Goal: Information Seeking & Learning: Compare options

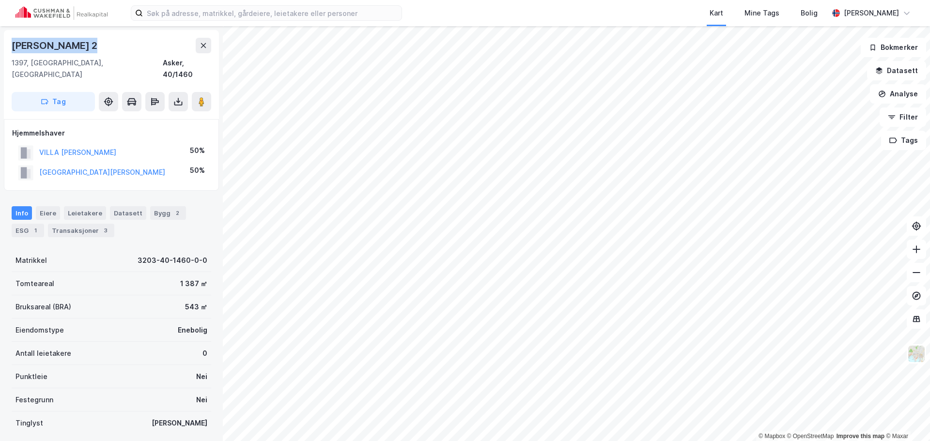
drag, startPoint x: 87, startPoint y: 43, endPoint x: 4, endPoint y: 47, distance: 82.5
click at [4, 47] on div "[PERSON_NAME] 2 1397, [GEOGRAPHIC_DATA], Akershus Asker, 40/1460 Tag" at bounding box center [111, 74] width 215 height 89
copy div "[PERSON_NAME]"
click at [91, 224] on div "Transaksjoner 7" at bounding box center [81, 231] width 66 height 14
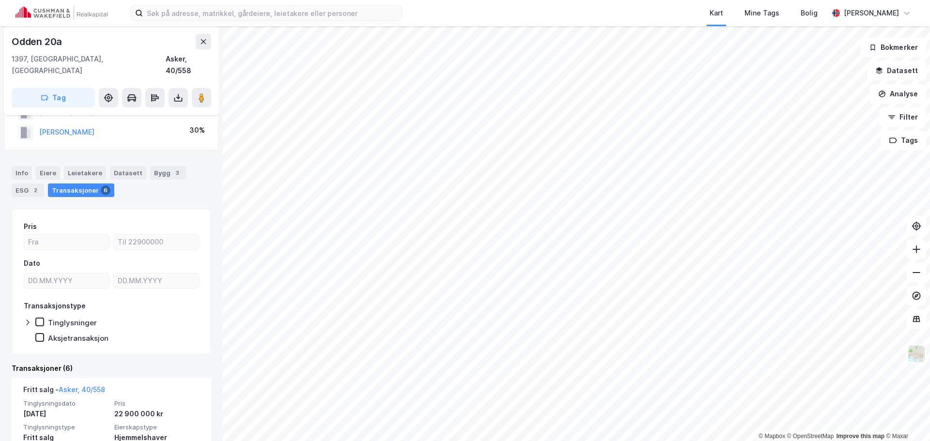
scroll to position [48, 0]
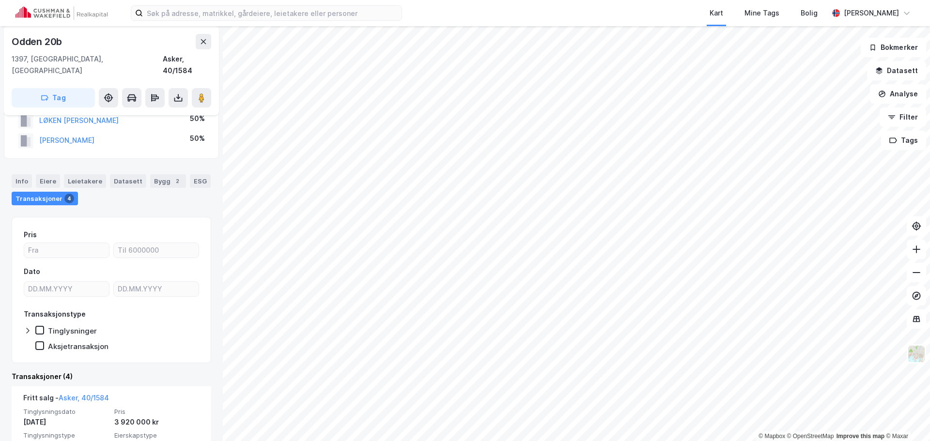
scroll to position [48, 0]
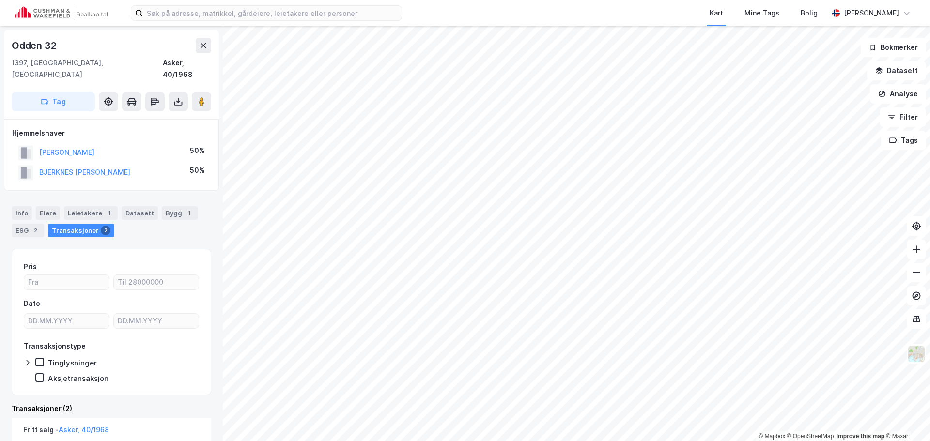
scroll to position [48, 0]
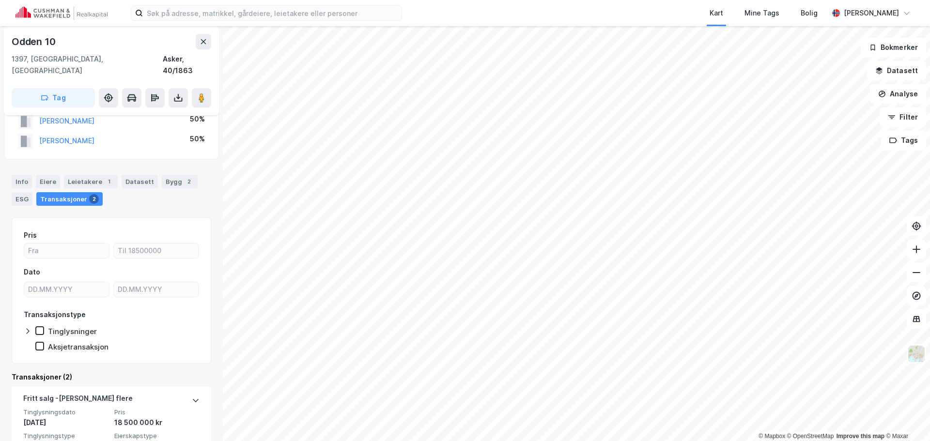
scroll to position [48, 0]
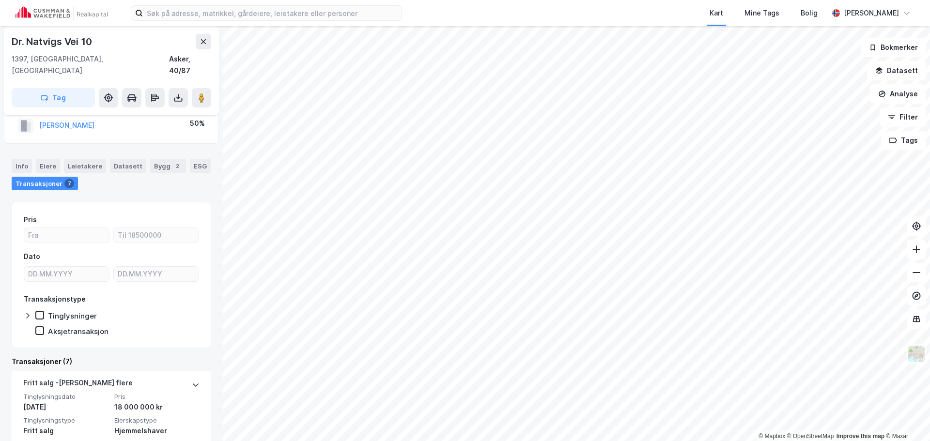
scroll to position [48, 0]
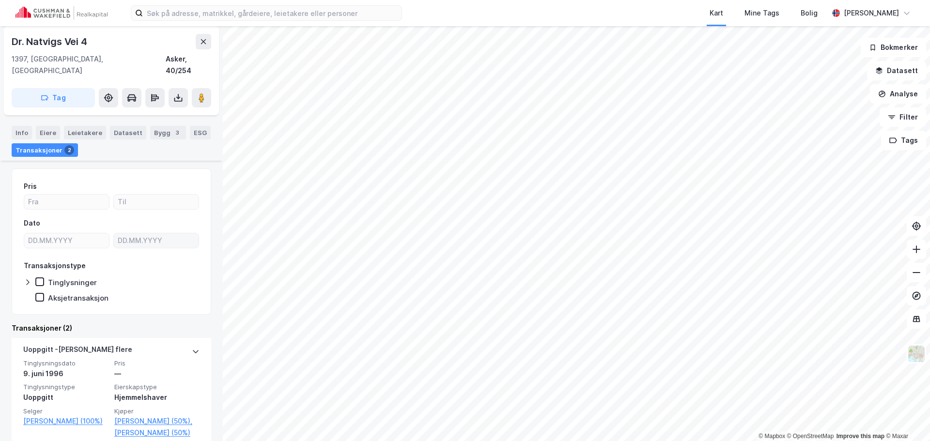
scroll to position [97, 0]
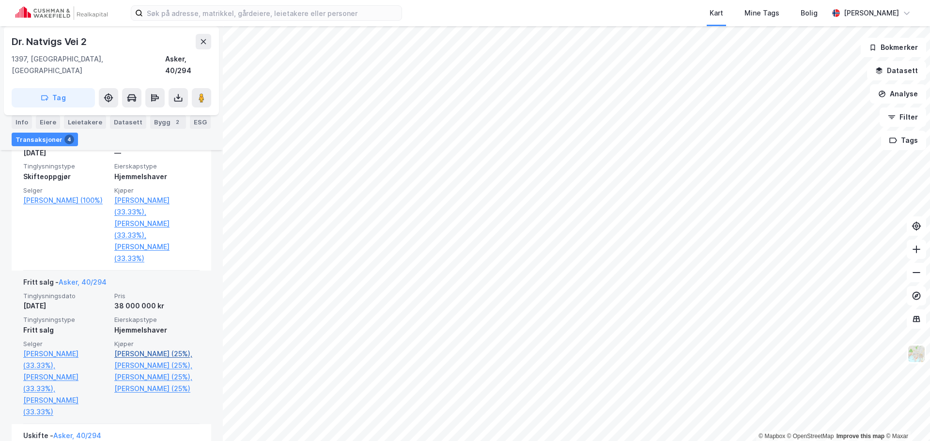
scroll to position [356, 0]
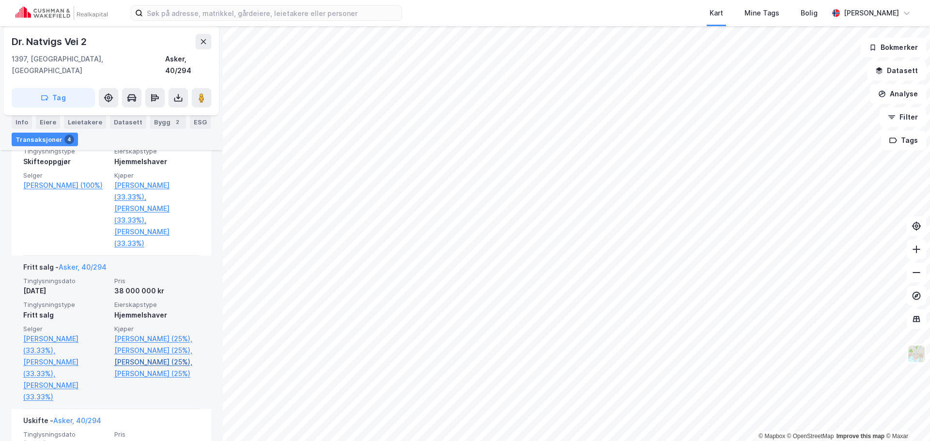
click at [139, 366] on link "[PERSON_NAME] (25%)," at bounding box center [156, 363] width 85 height 12
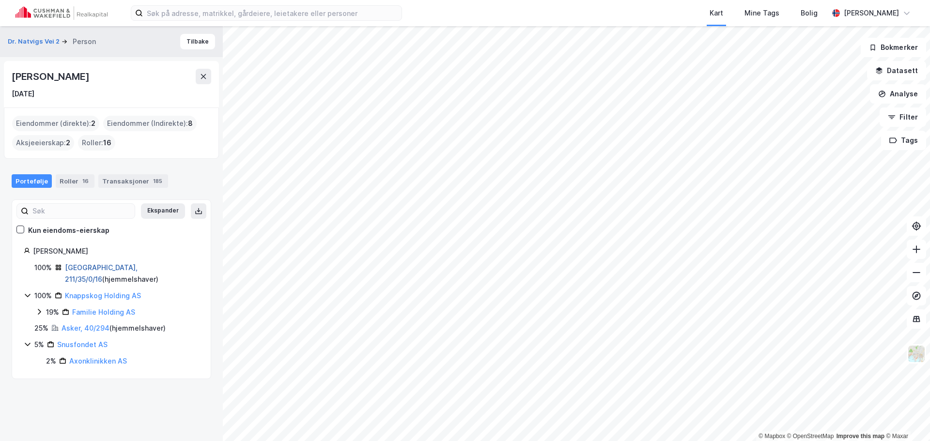
click at [73, 268] on link "[GEOGRAPHIC_DATA], 211/35/0/16" at bounding box center [101, 274] width 73 height 20
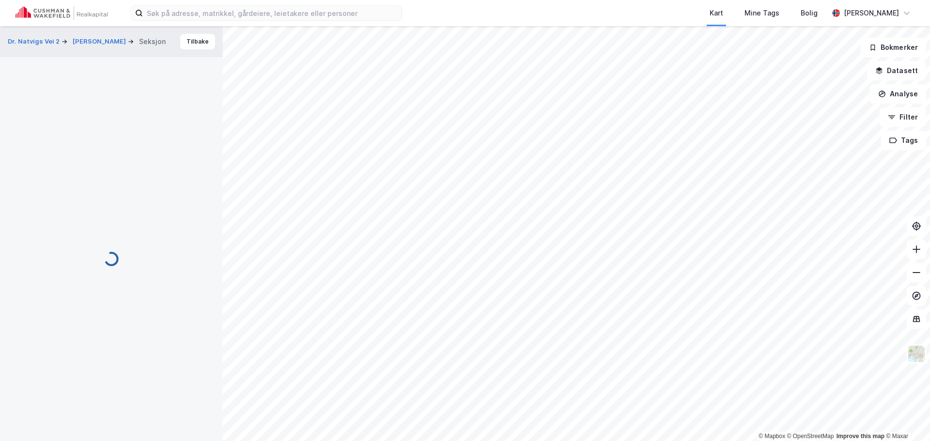
scroll to position [45, 0]
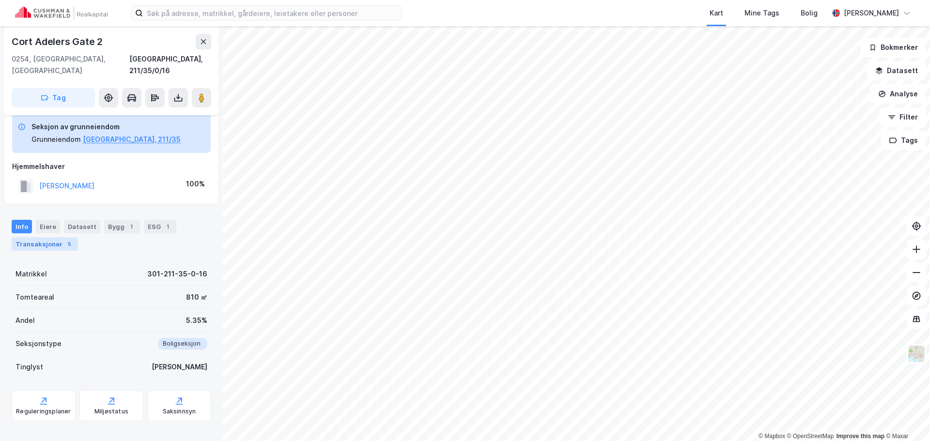
click at [57, 237] on div "Transaksjoner 5" at bounding box center [45, 244] width 66 height 14
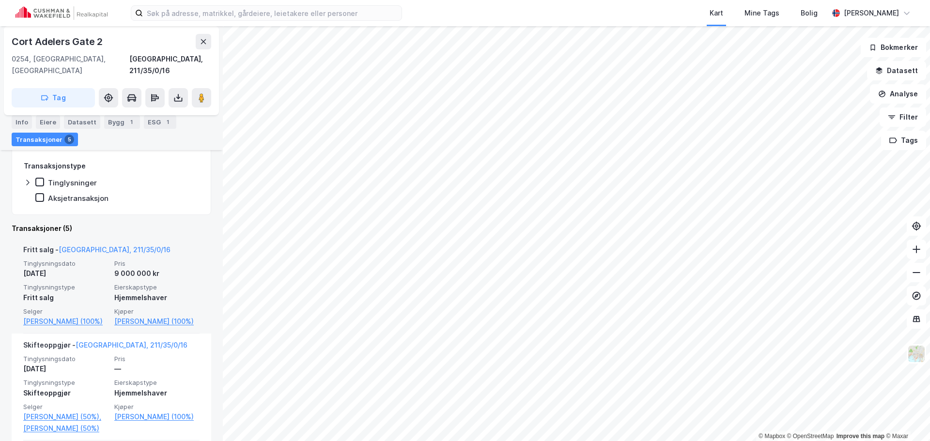
scroll to position [190, 0]
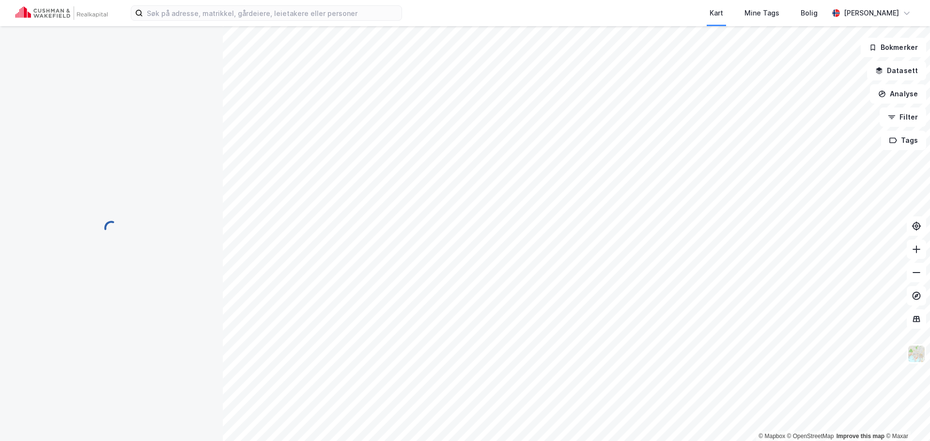
scroll to position [16, 0]
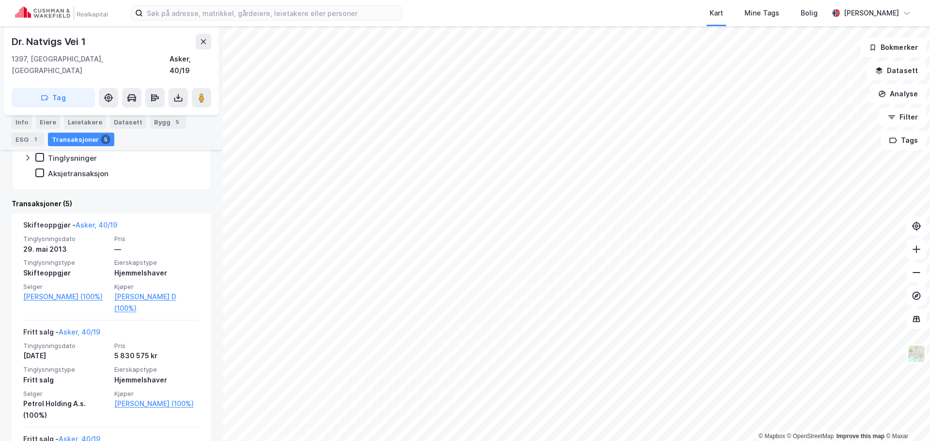
scroll to position [194, 0]
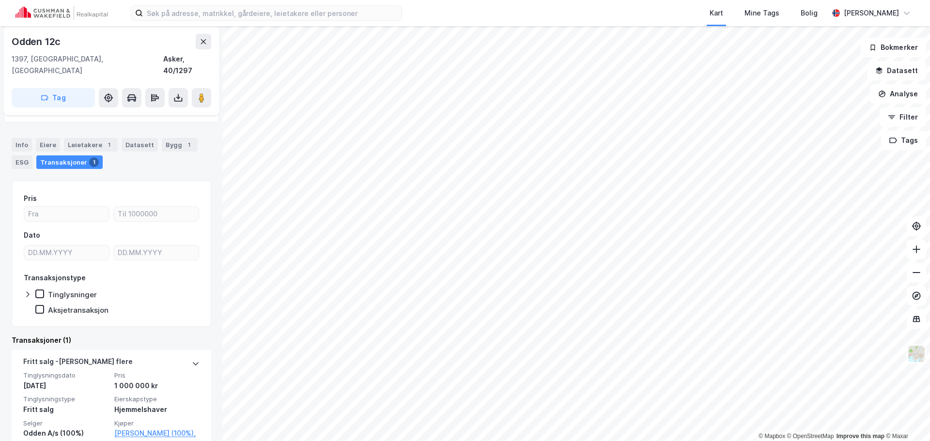
scroll to position [64, 0]
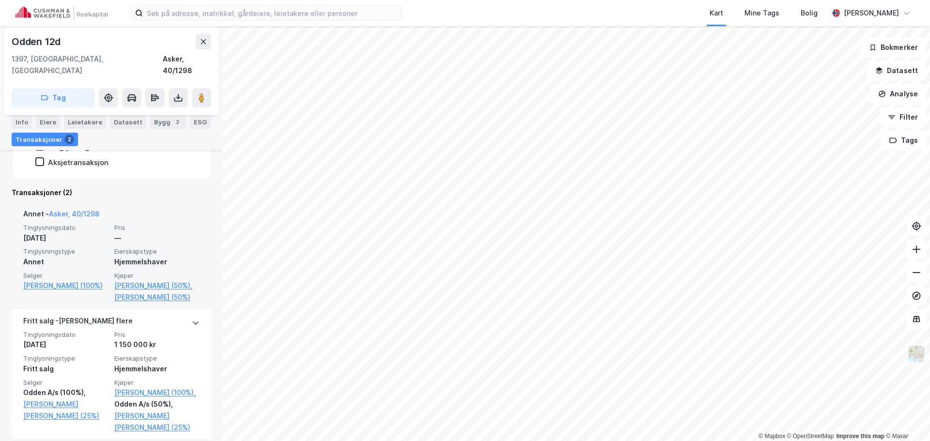
scroll to position [237, 0]
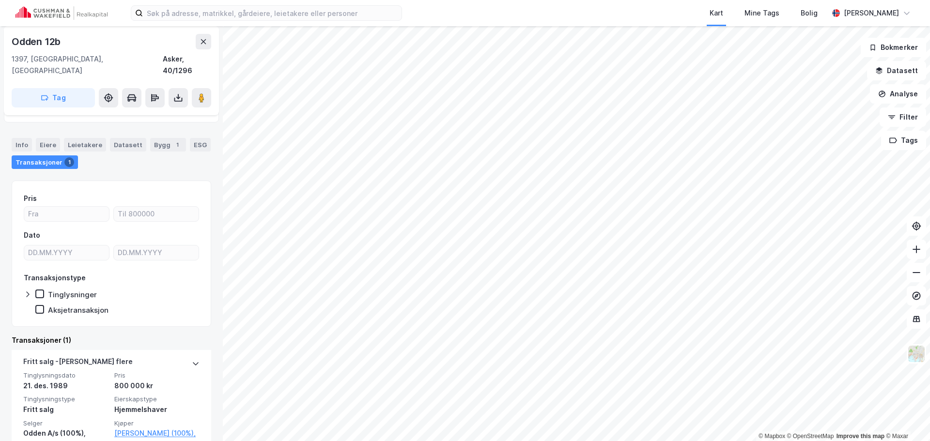
scroll to position [64, 0]
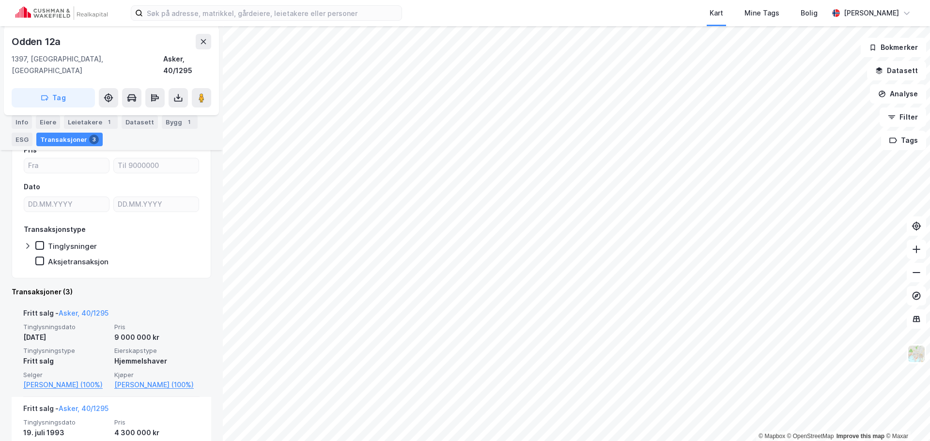
scroll to position [145, 0]
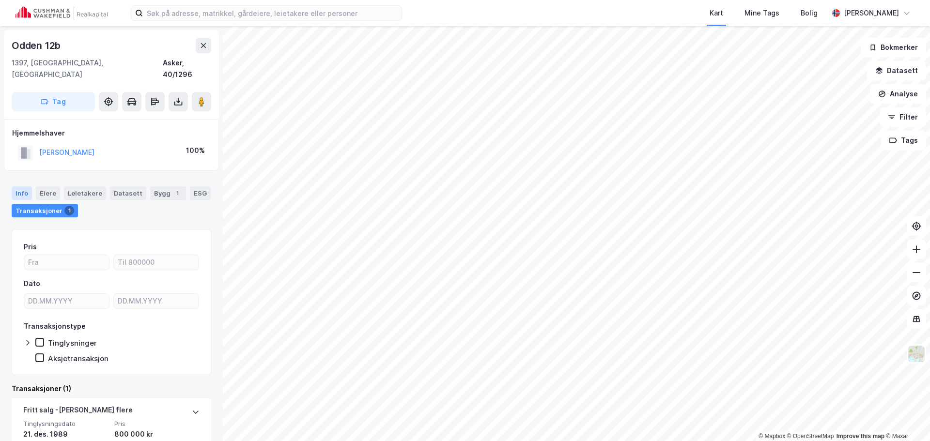
click at [22, 187] on div "Info" at bounding box center [22, 194] width 20 height 14
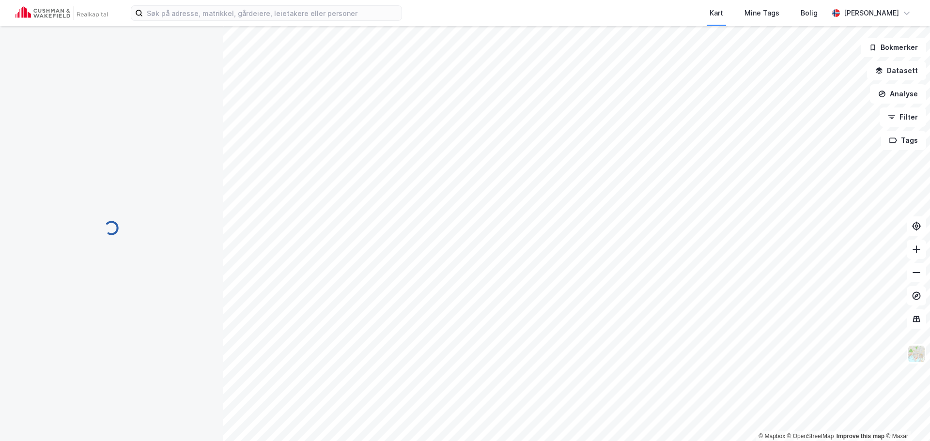
scroll to position [0, 0]
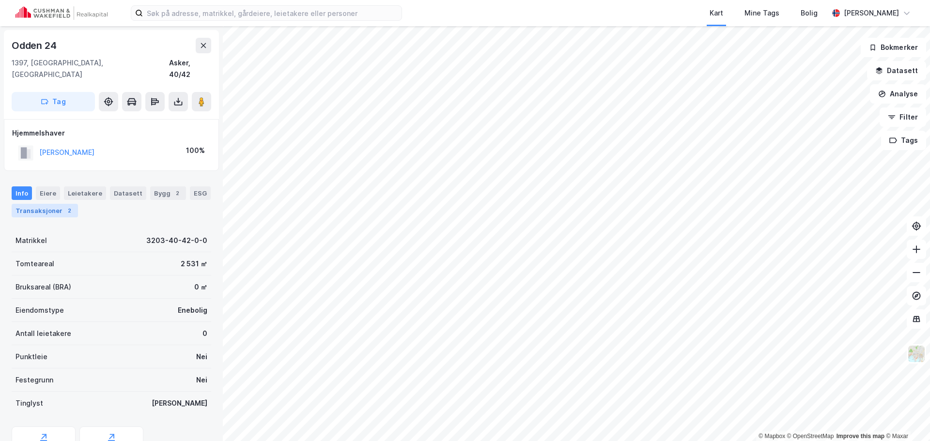
click at [42, 204] on div "Transaksjoner 2" at bounding box center [45, 211] width 66 height 14
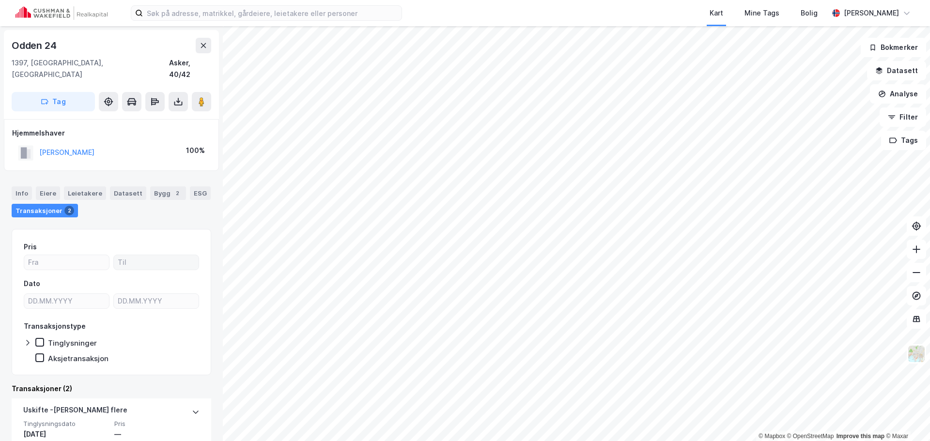
scroll to position [159, 0]
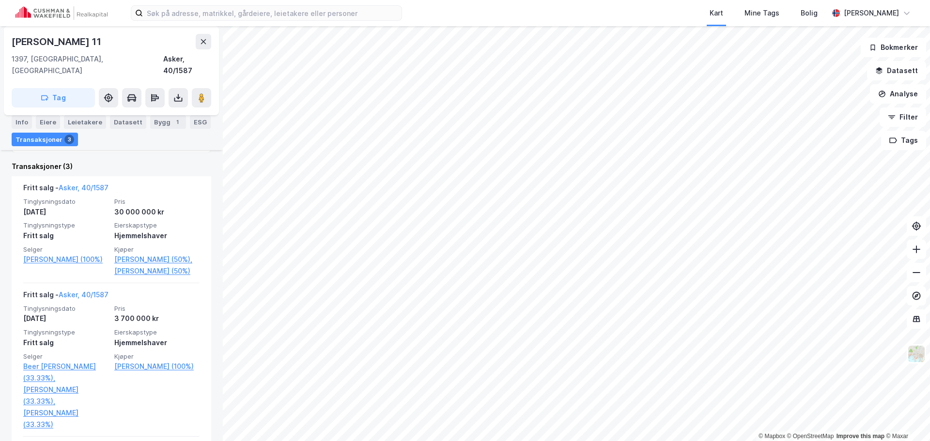
scroll to position [194, 0]
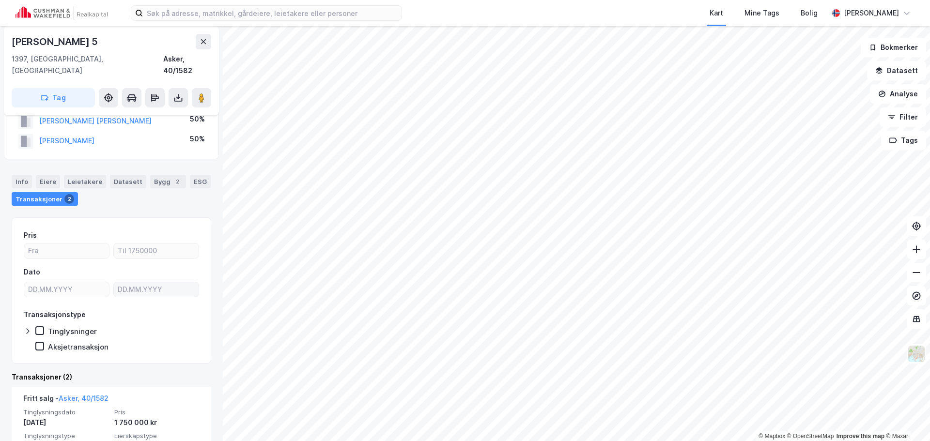
scroll to position [48, 0]
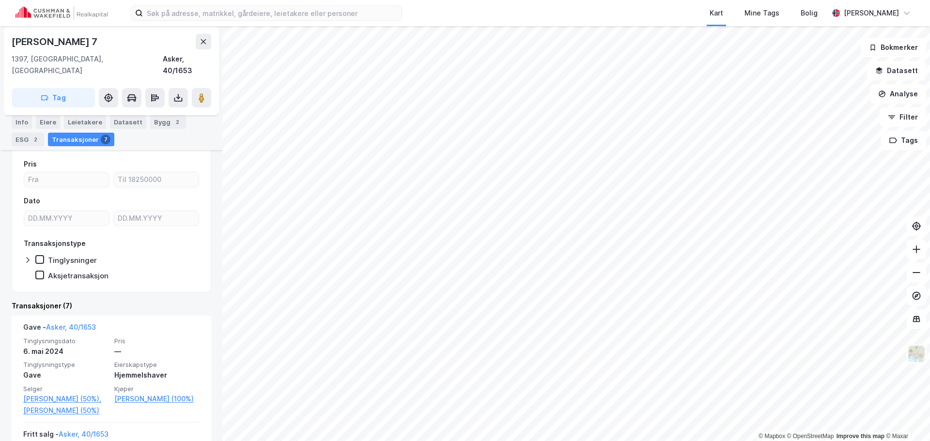
scroll to position [97, 0]
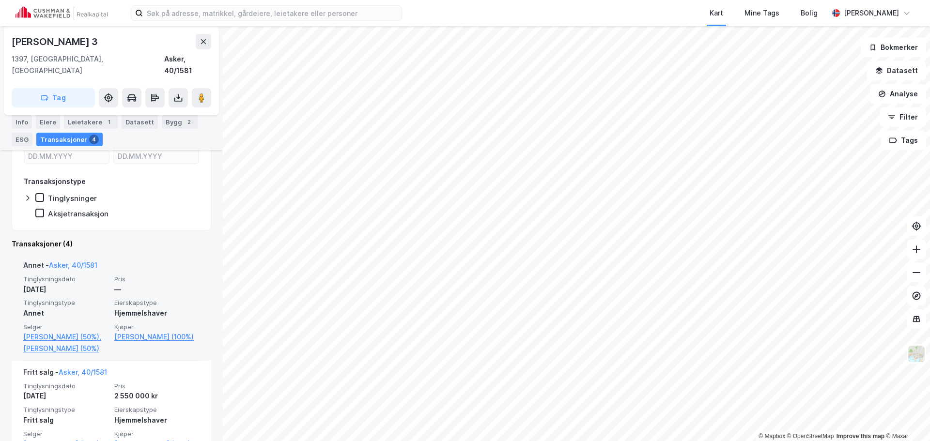
scroll to position [145, 0]
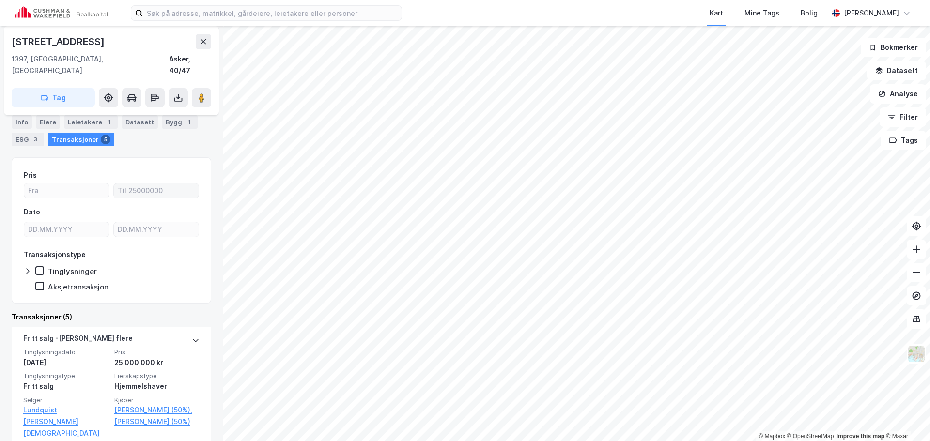
scroll to position [97, 0]
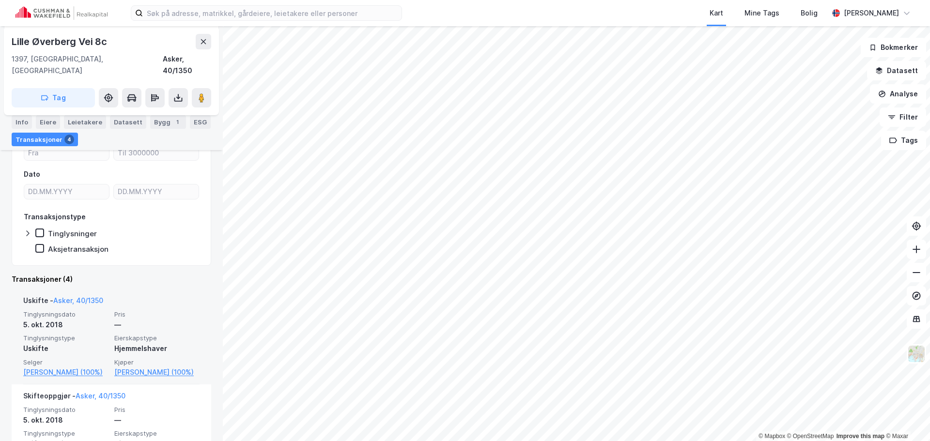
scroll to position [145, 0]
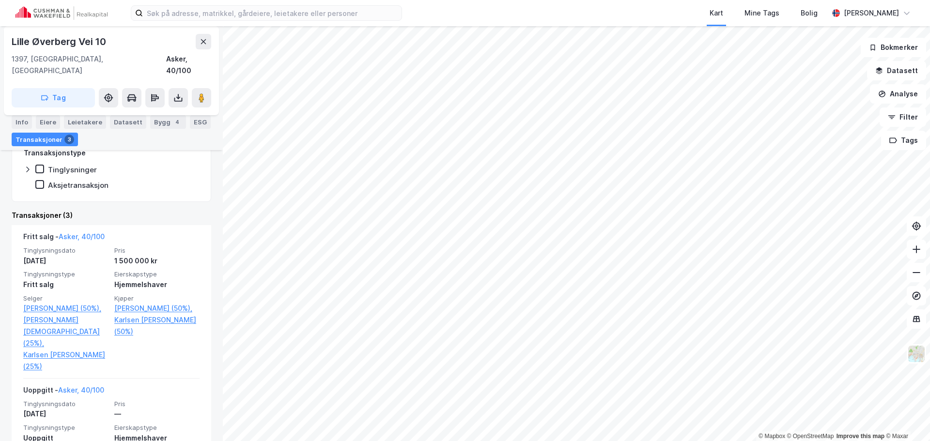
scroll to position [194, 0]
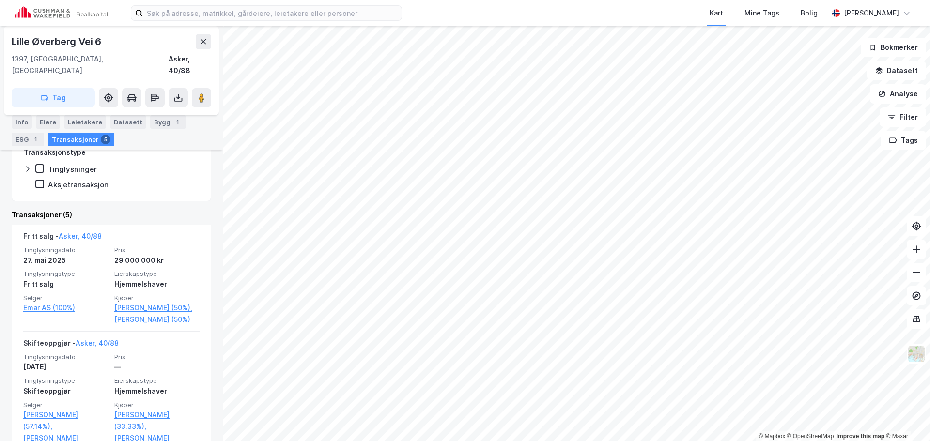
scroll to position [242, 0]
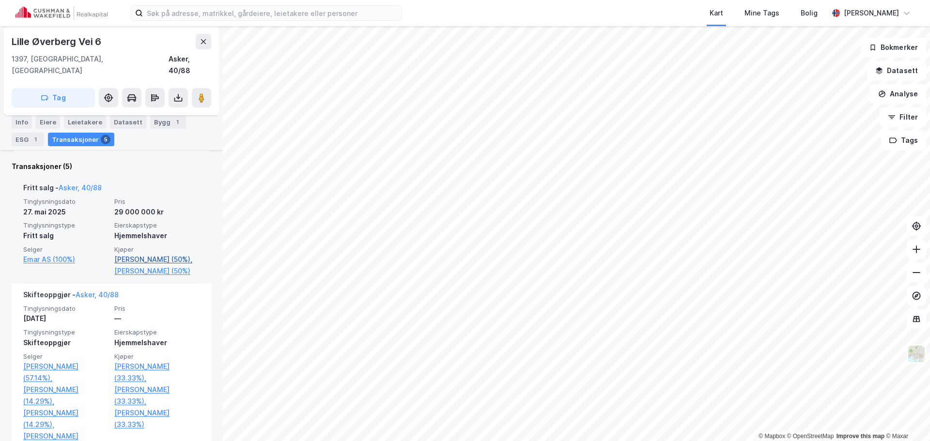
click at [160, 254] on link "[PERSON_NAME] (50%)," at bounding box center [156, 260] width 85 height 12
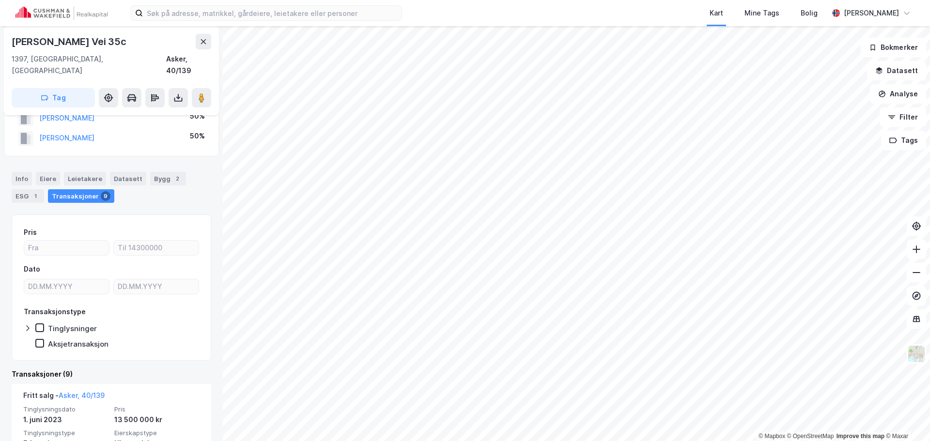
scroll to position [48, 0]
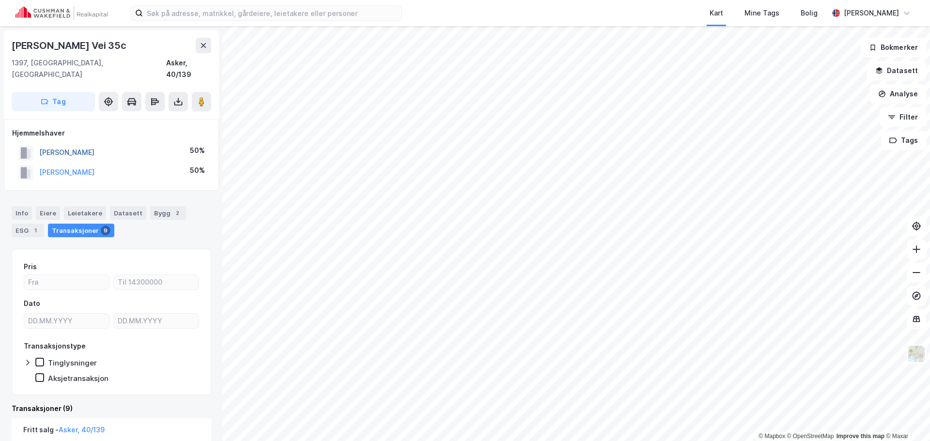
click at [0, 0] on button "[PERSON_NAME]" at bounding box center [0, 0] width 0 height 0
click at [80, 147] on div "[PERSON_NAME]-C KROEPELIEN" at bounding box center [92, 153] width 106 height 12
click at [0, 0] on button "[PERSON_NAME]-C KROEPELIEN" at bounding box center [0, 0] width 0 height 0
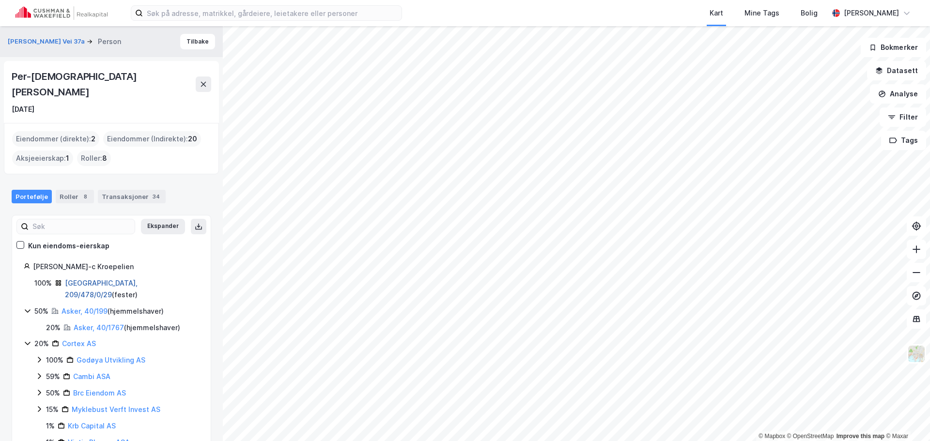
click at [95, 279] on link "[GEOGRAPHIC_DATA], 209/478/0/29" at bounding box center [101, 289] width 73 height 20
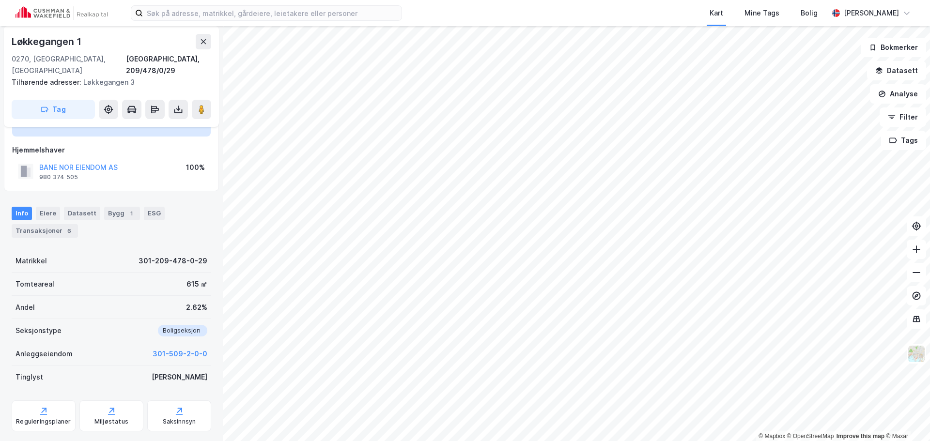
scroll to position [83, 0]
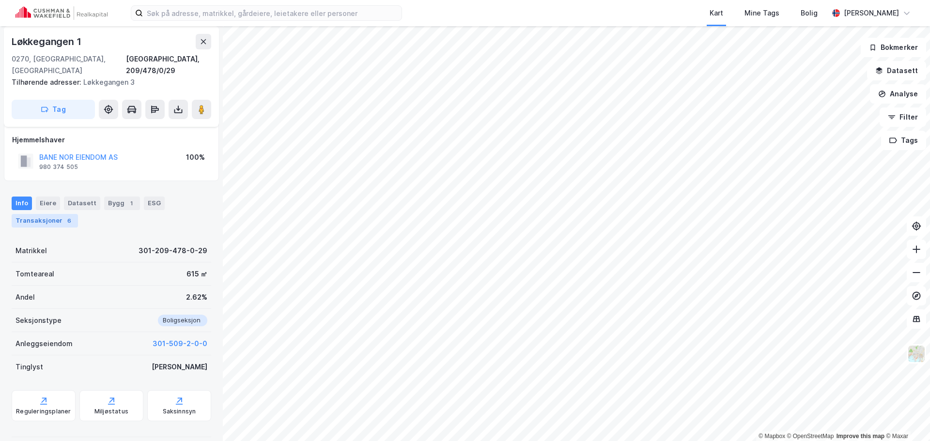
click at [51, 214] on div "Transaksjoner 6" at bounding box center [45, 221] width 66 height 14
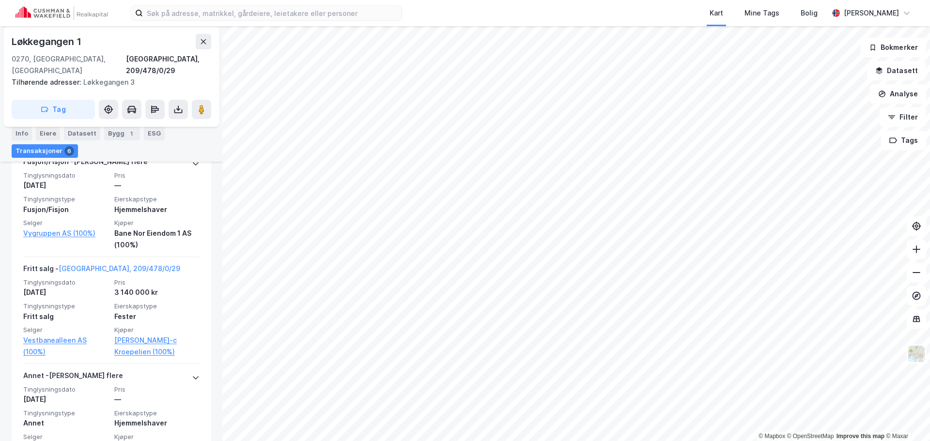
scroll to position [616, 0]
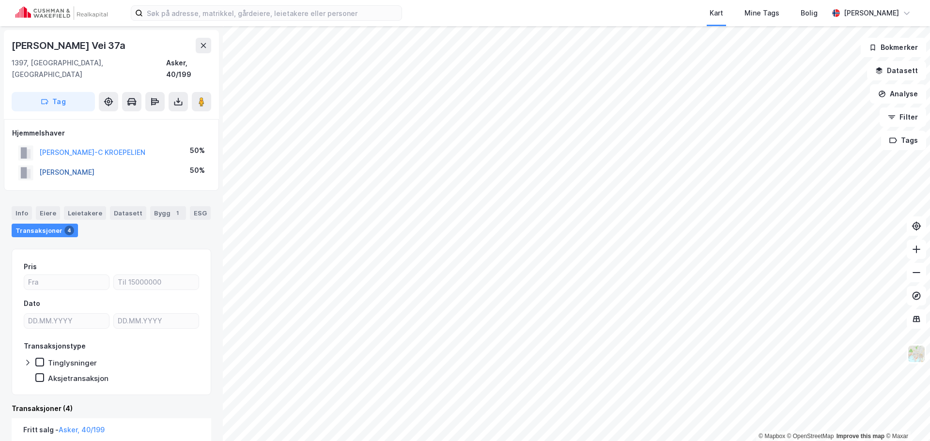
click at [0, 0] on button "[PERSON_NAME]" at bounding box center [0, 0] width 0 height 0
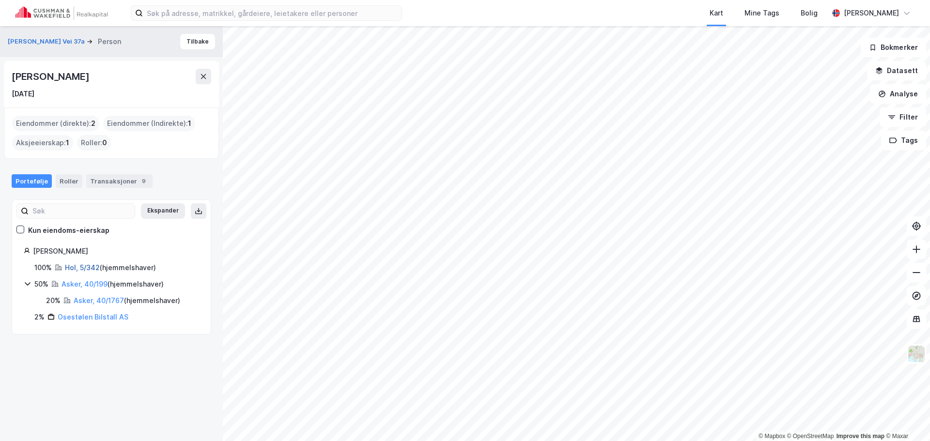
click at [92, 268] on link "Hol, 5/342" at bounding box center [82, 268] width 35 height 8
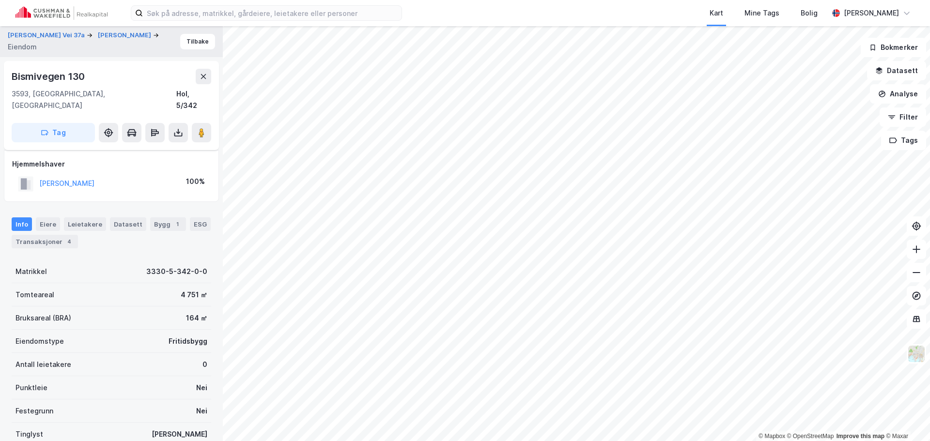
scroll to position [67, 0]
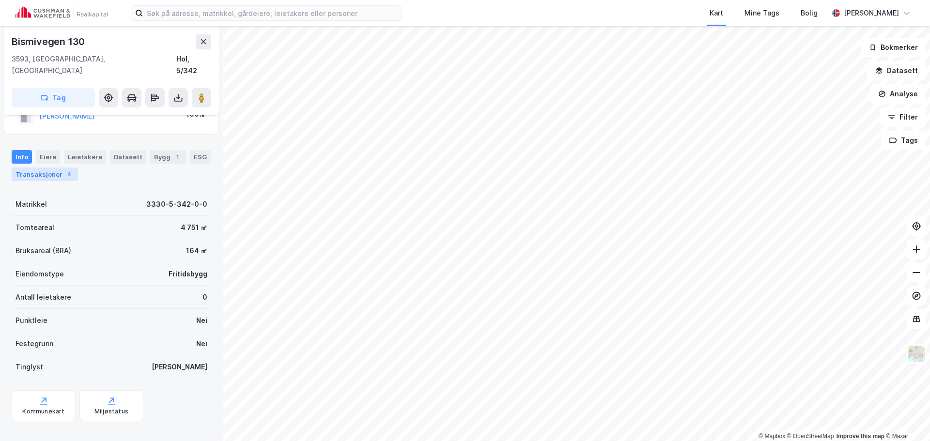
click at [38, 168] on div "Transaksjoner 4" at bounding box center [45, 175] width 66 height 14
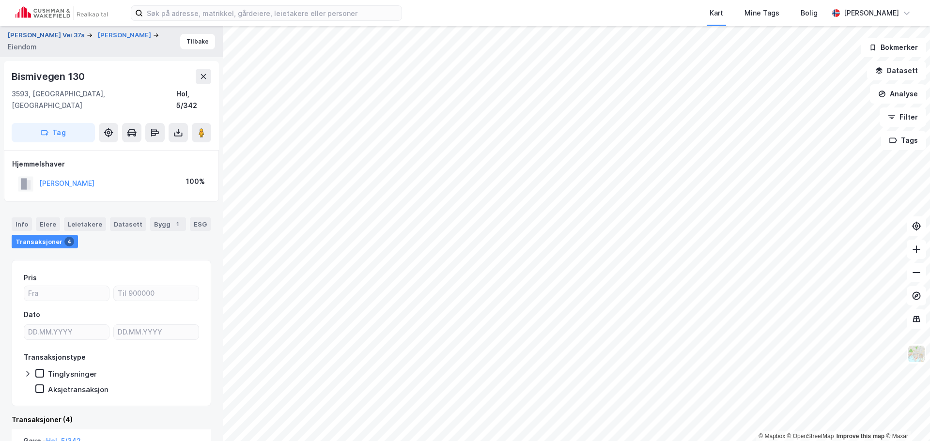
click at [25, 33] on button "[PERSON_NAME] Vei 37a" at bounding box center [47, 36] width 79 height 10
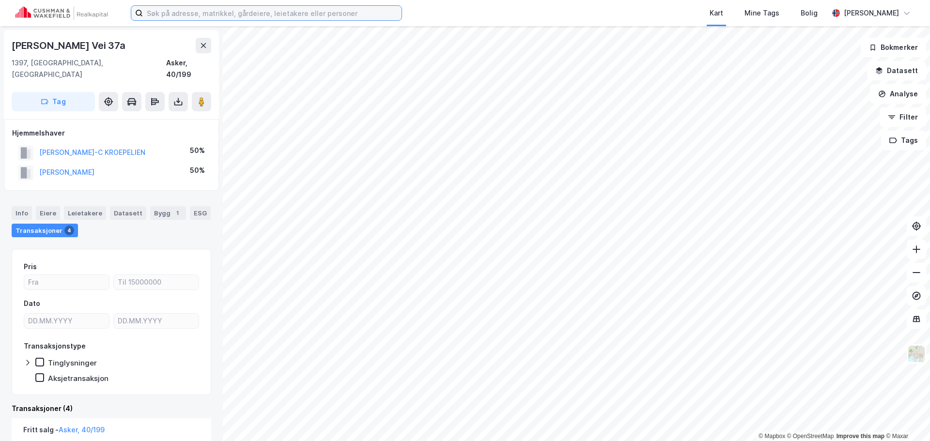
click at [169, 16] on input at bounding box center [272, 13] width 259 height 15
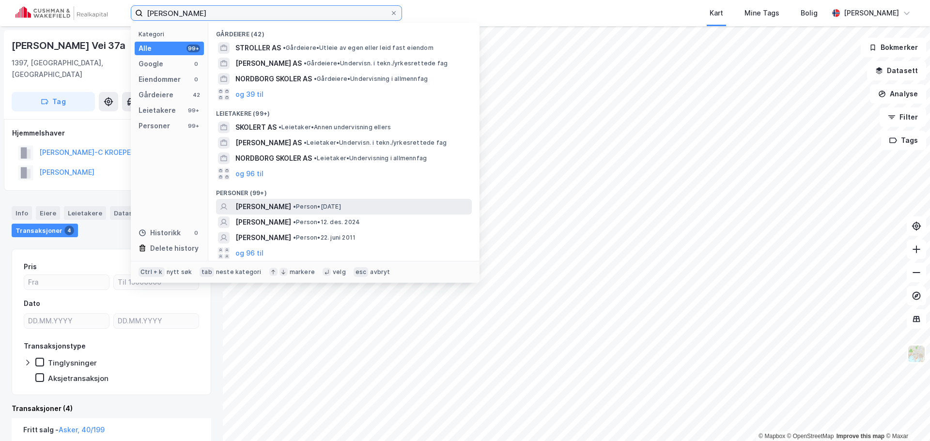
type input "[PERSON_NAME]"
click at [291, 209] on span "[PERSON_NAME]" at bounding box center [264, 207] width 56 height 12
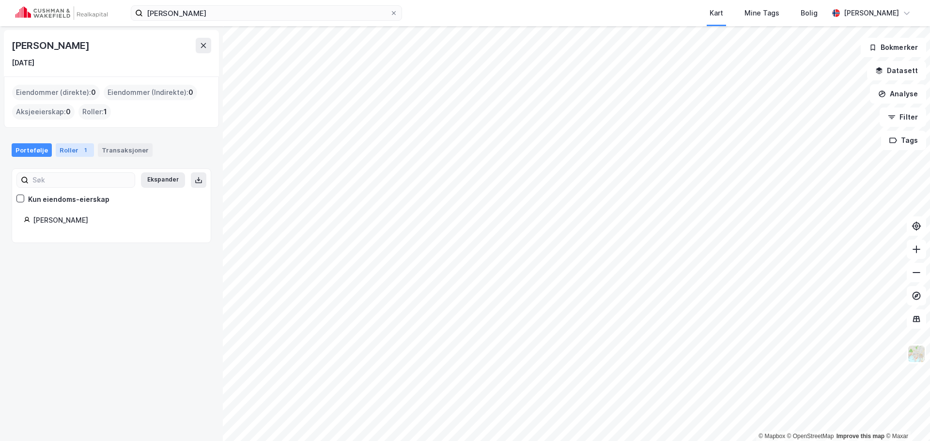
click at [75, 153] on div "Roller 1" at bounding box center [75, 150] width 38 height 14
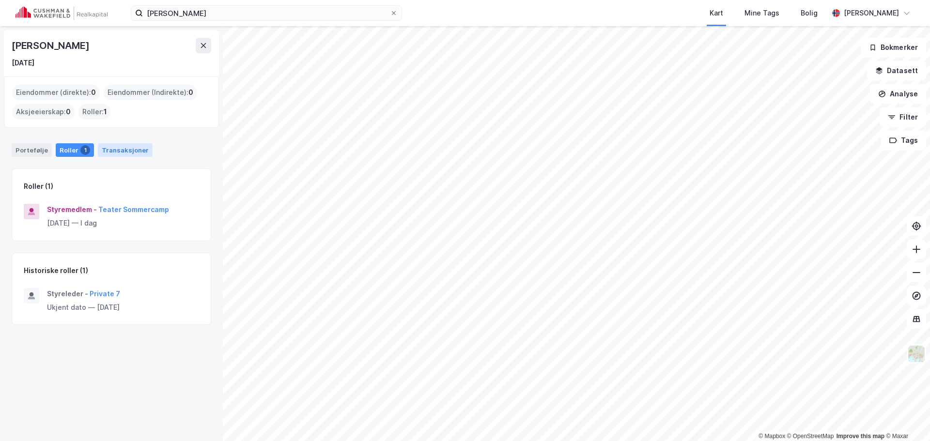
click at [114, 156] on div "Transaksjoner" at bounding box center [125, 150] width 55 height 14
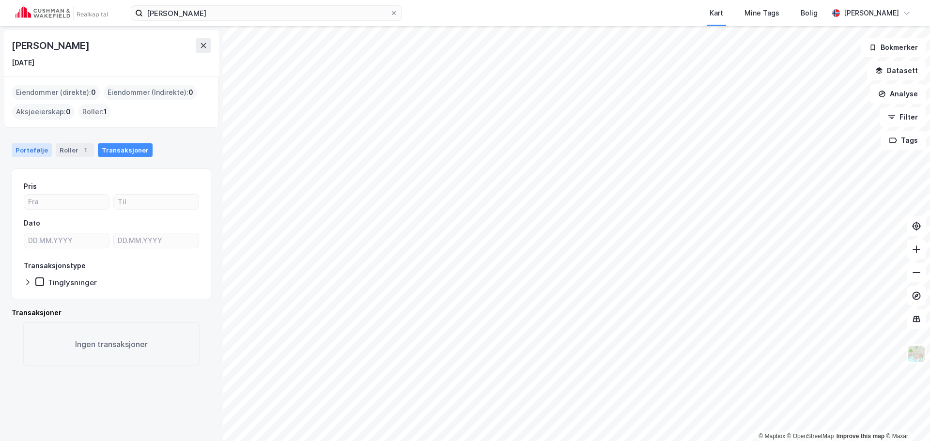
click at [28, 148] on div "Portefølje" at bounding box center [32, 150] width 40 height 14
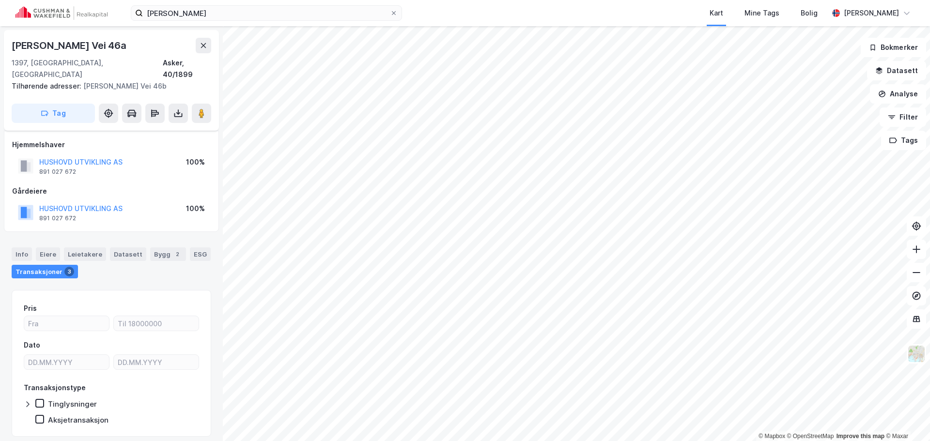
scroll to position [5, 0]
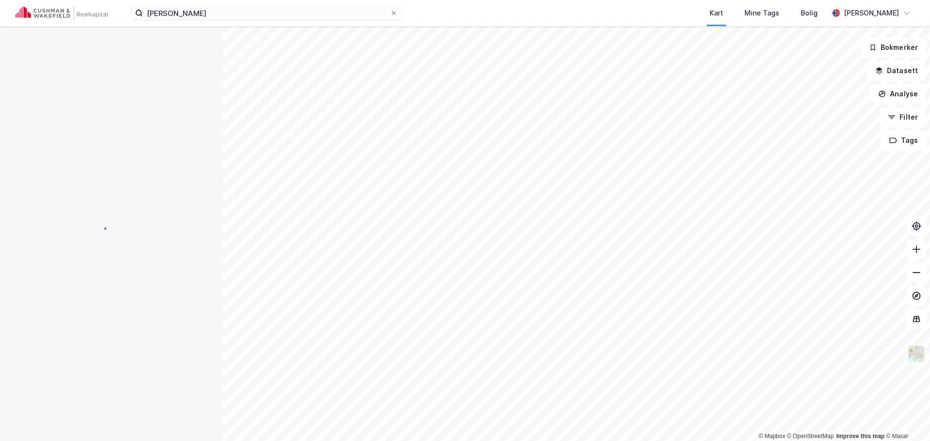
scroll to position [5, 0]
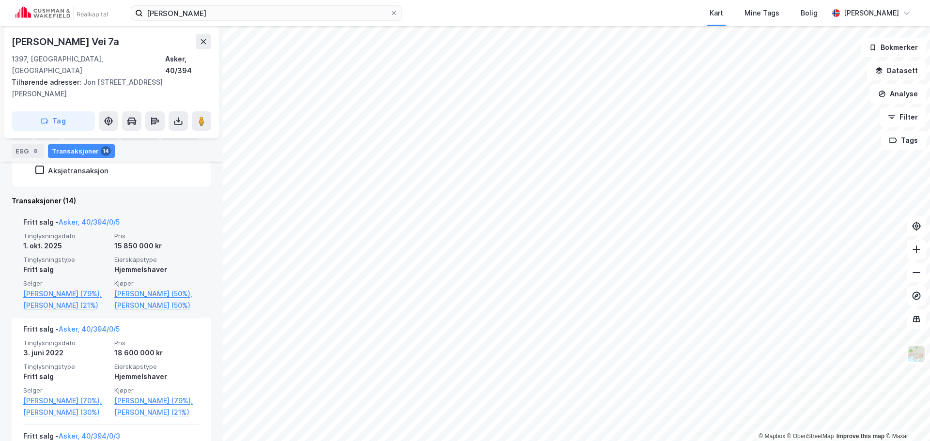
scroll to position [329, 0]
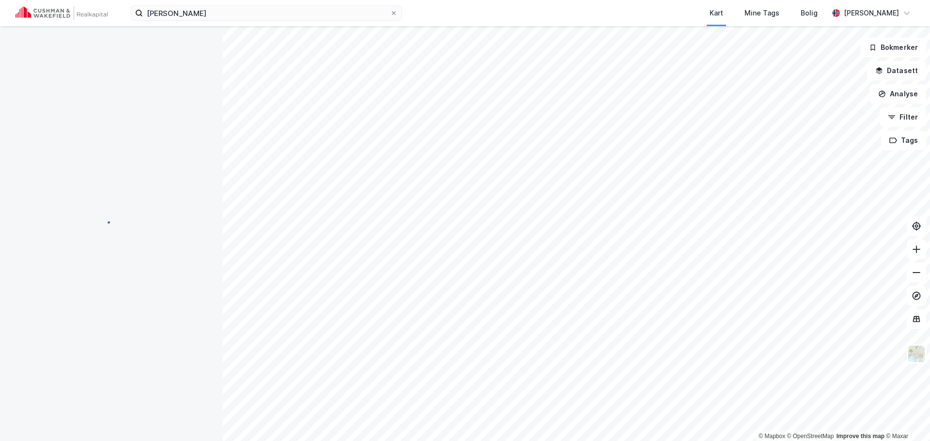
scroll to position [19, 0]
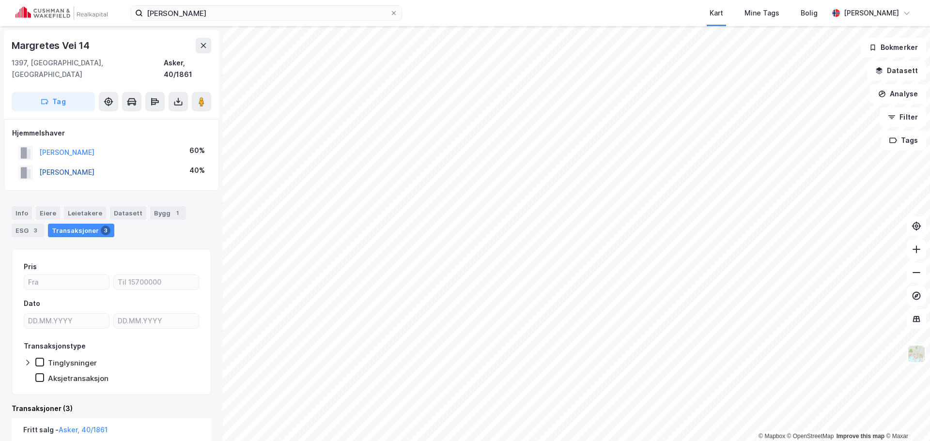
click at [0, 0] on button "[PERSON_NAME]" at bounding box center [0, 0] width 0 height 0
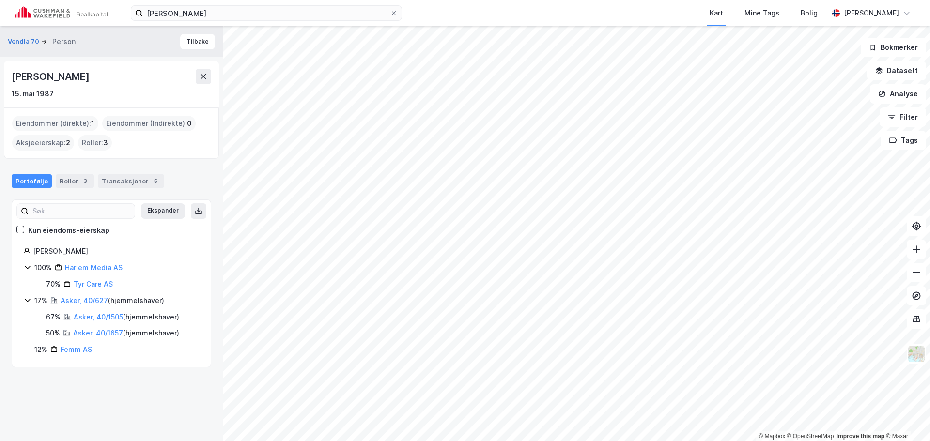
click at [175, 148] on div "Eiendommer (direkte) : 1 Eiendommer (Indirekte) : 0 Aksjeeierskap : 2 Roller : 3" at bounding box center [111, 133] width 199 height 35
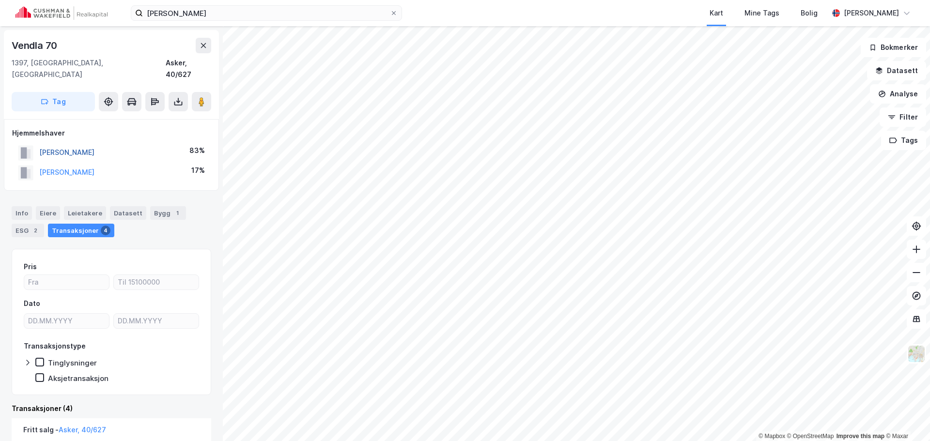
click at [0, 0] on button "[PERSON_NAME]" at bounding box center [0, 0] width 0 height 0
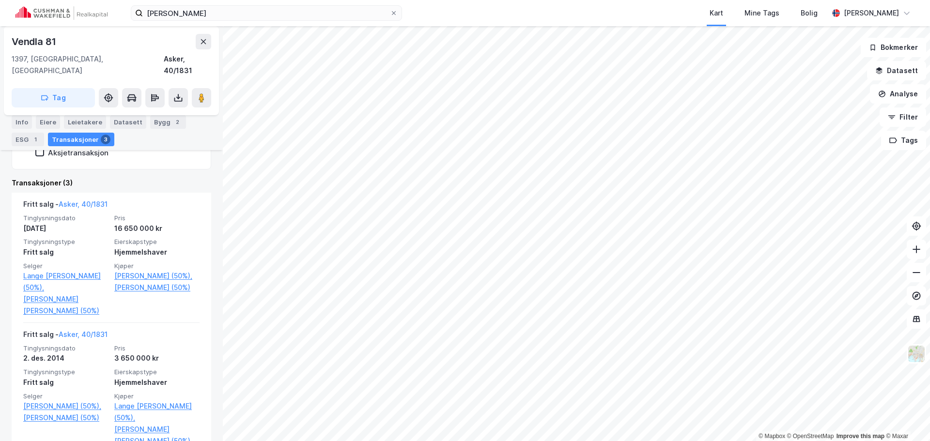
scroll to position [242, 0]
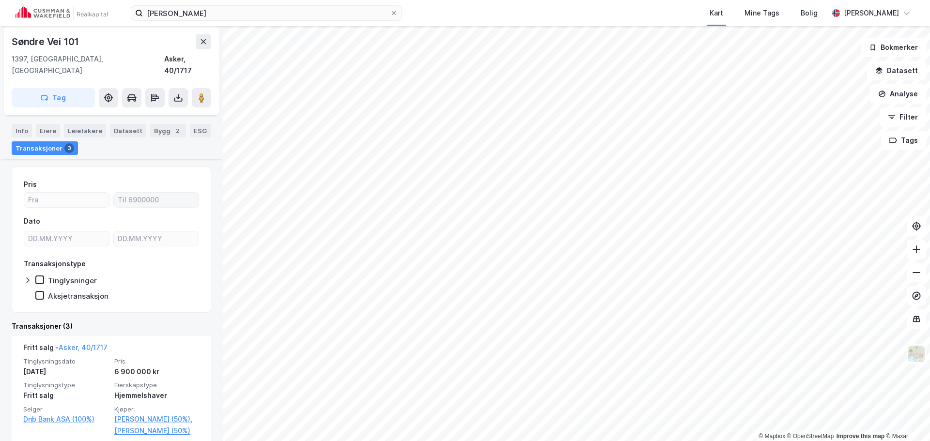
scroll to position [97, 0]
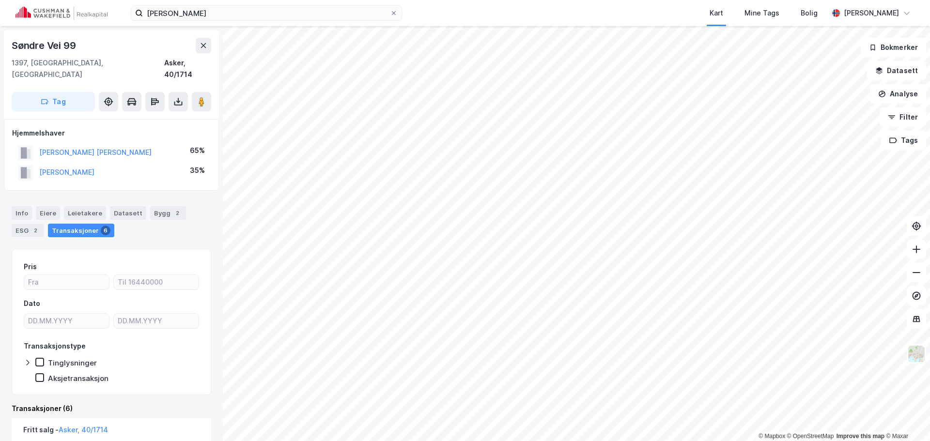
scroll to position [48, 0]
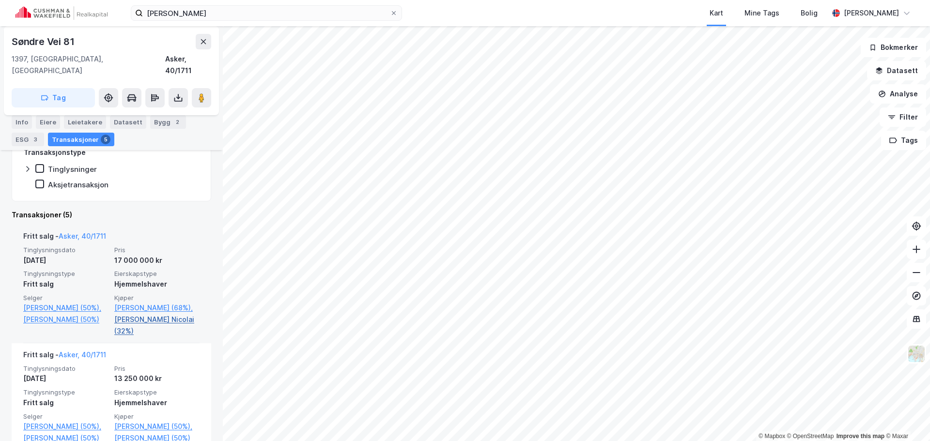
scroll to position [242, 0]
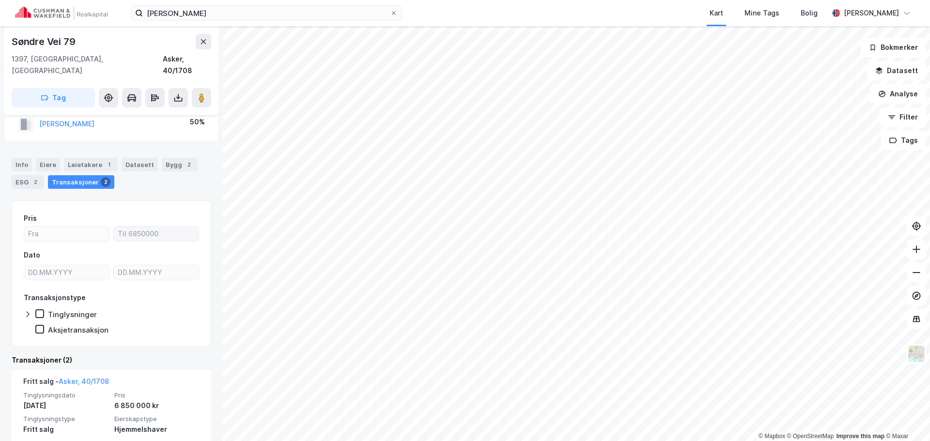
scroll to position [48, 0]
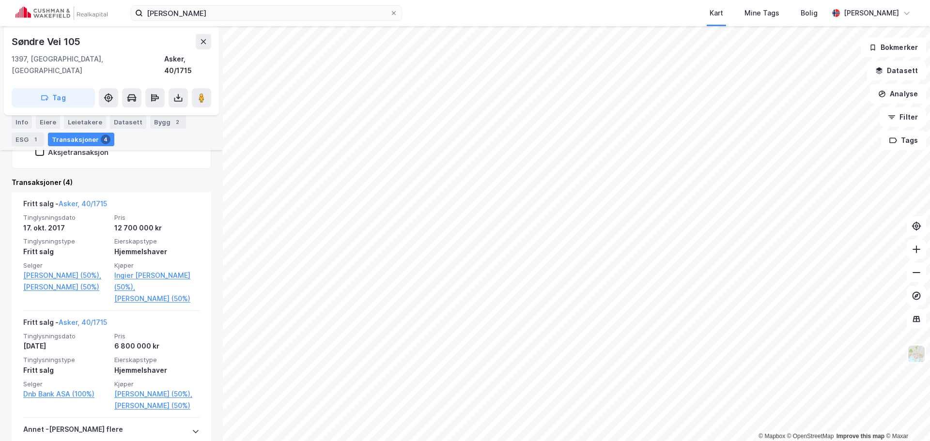
scroll to position [242, 0]
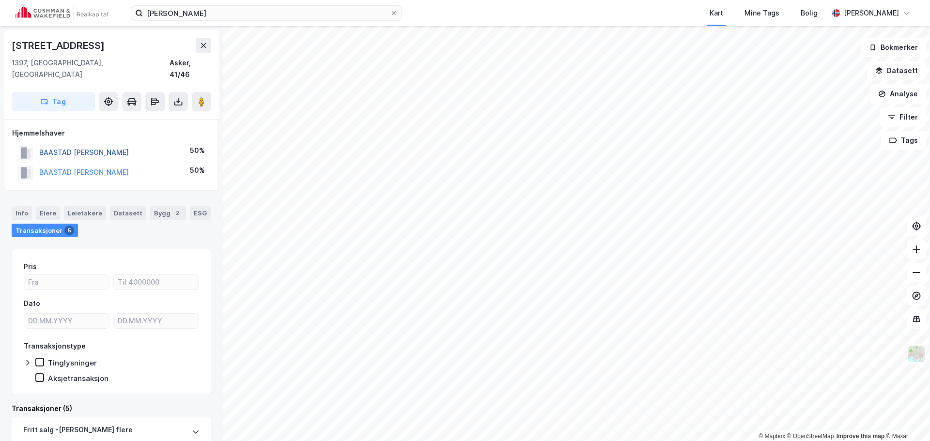
click at [0, 0] on button "BAASTAD [PERSON_NAME]" at bounding box center [0, 0] width 0 height 0
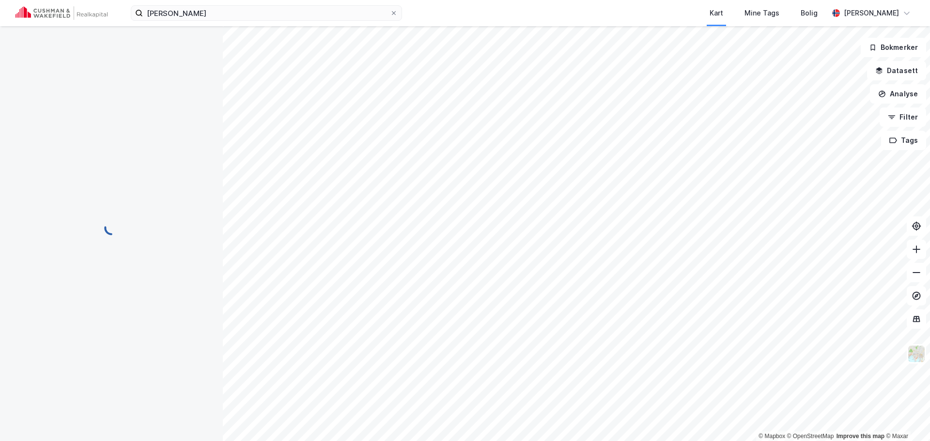
scroll to position [16, 0]
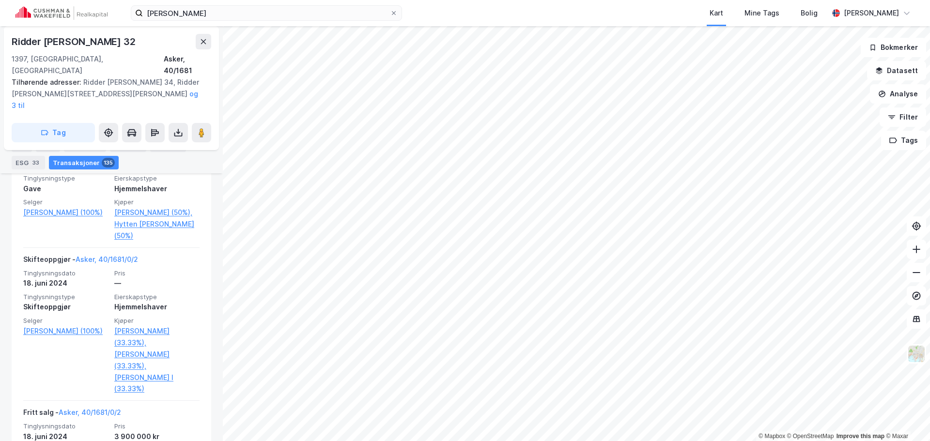
scroll to position [904, 0]
